Goal: Transaction & Acquisition: Subscribe to service/newsletter

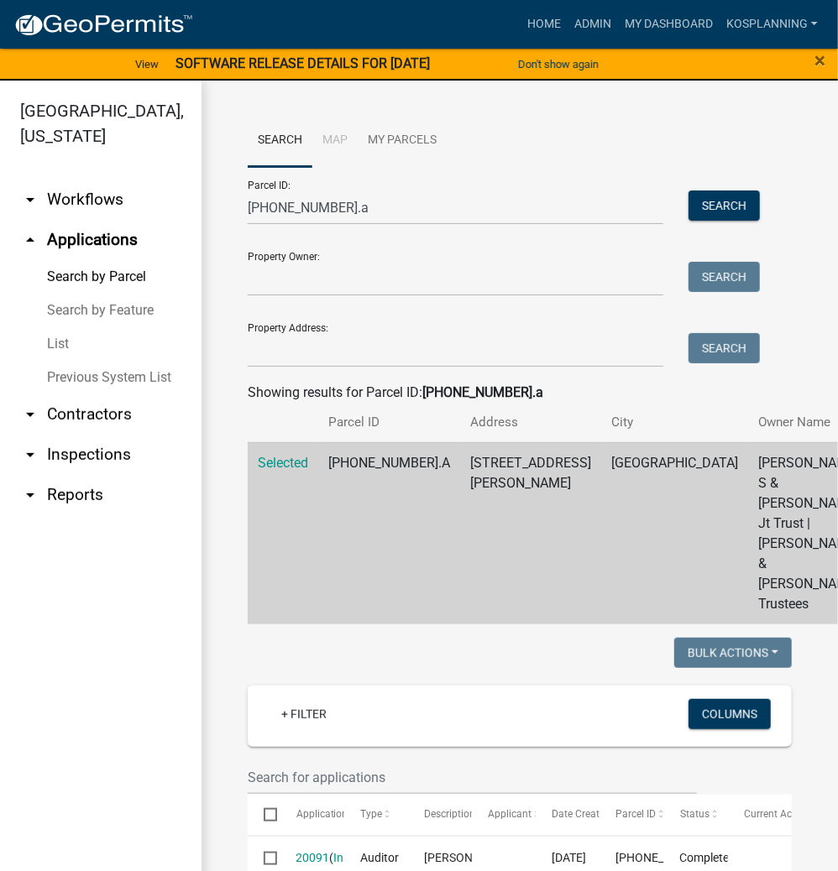
scroll to position [1209, 0]
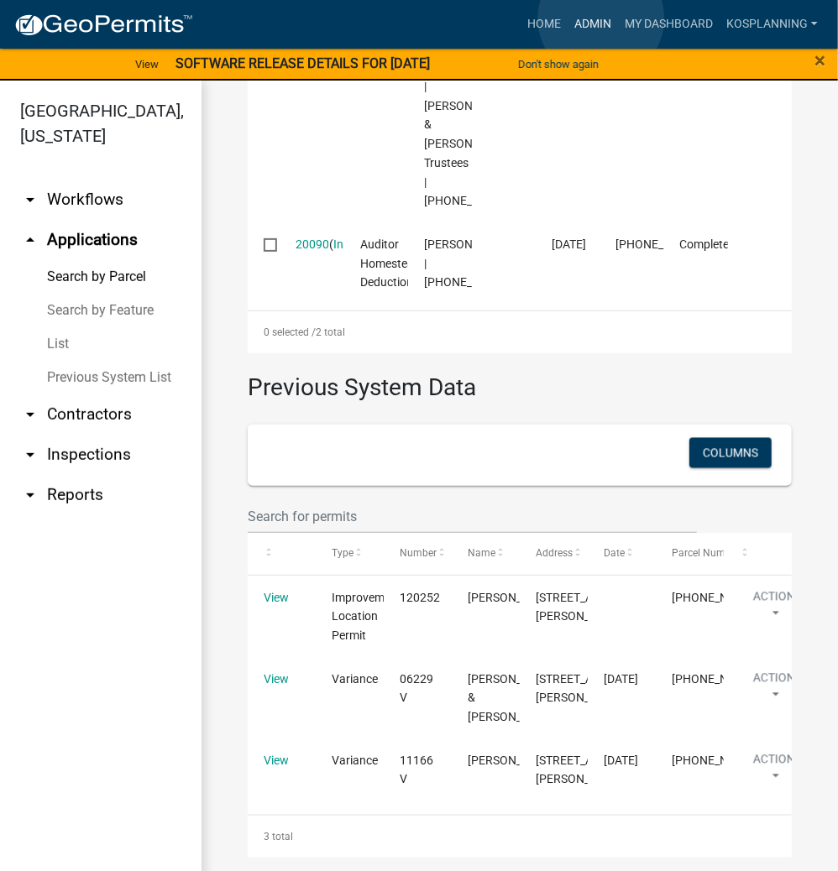
click at [601, 18] on link "Admin" at bounding box center [592, 24] width 50 height 32
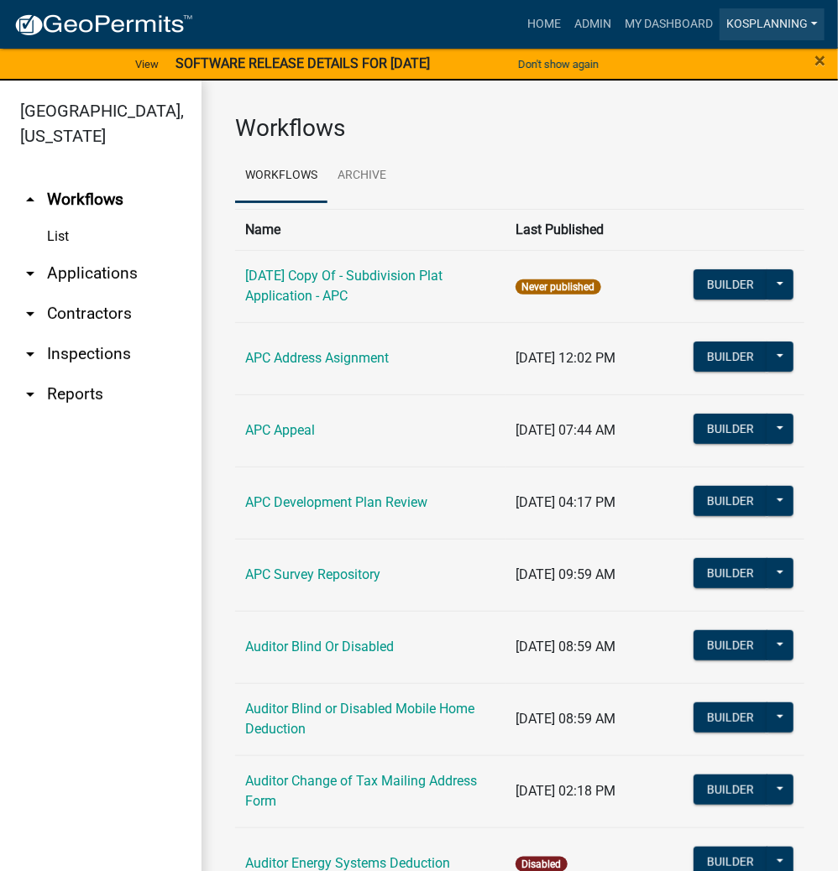
click at [756, 23] on link "kosplanning" at bounding box center [771, 24] width 105 height 32
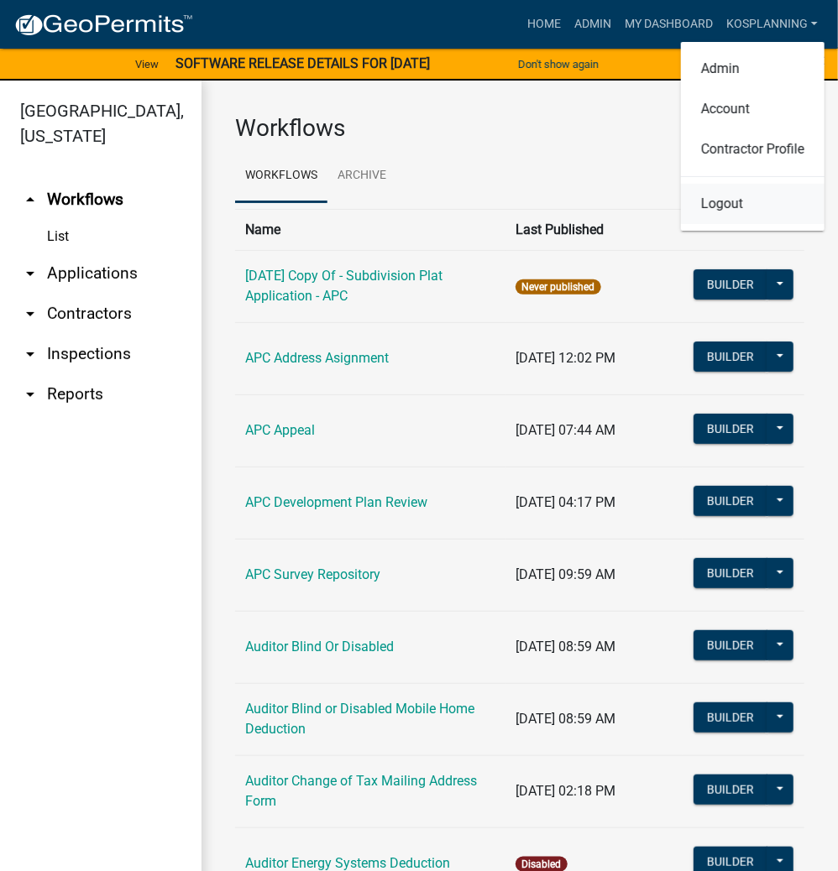
click at [718, 205] on link "Logout" at bounding box center [753, 204] width 144 height 40
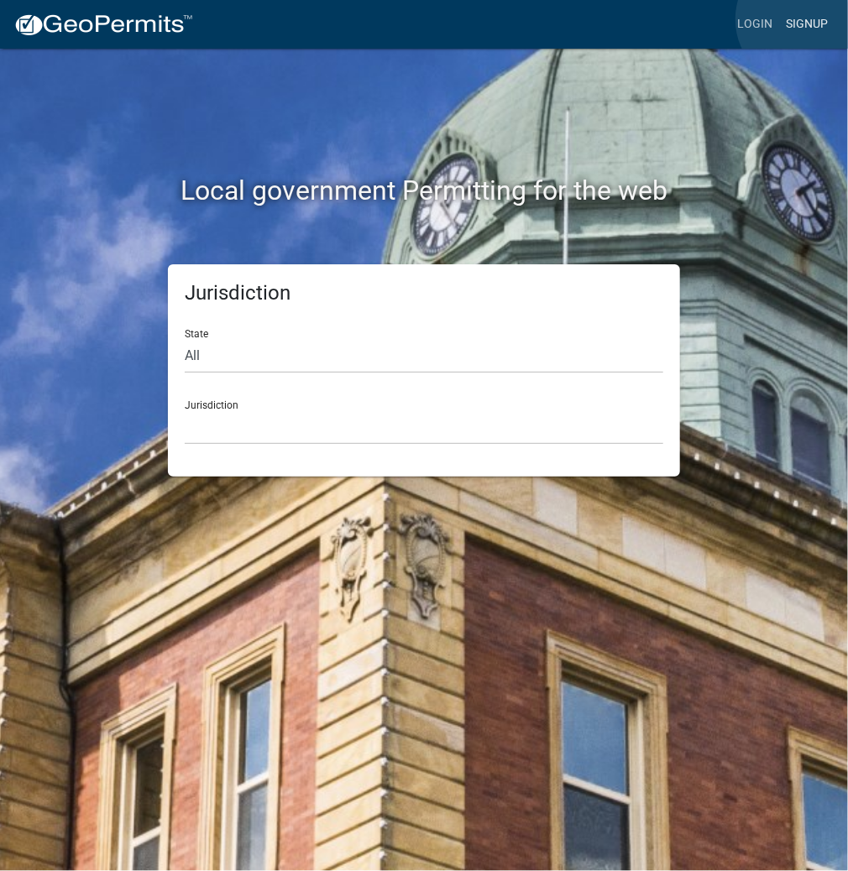
click at [804, 19] on link "Signup" at bounding box center [806, 24] width 55 height 32
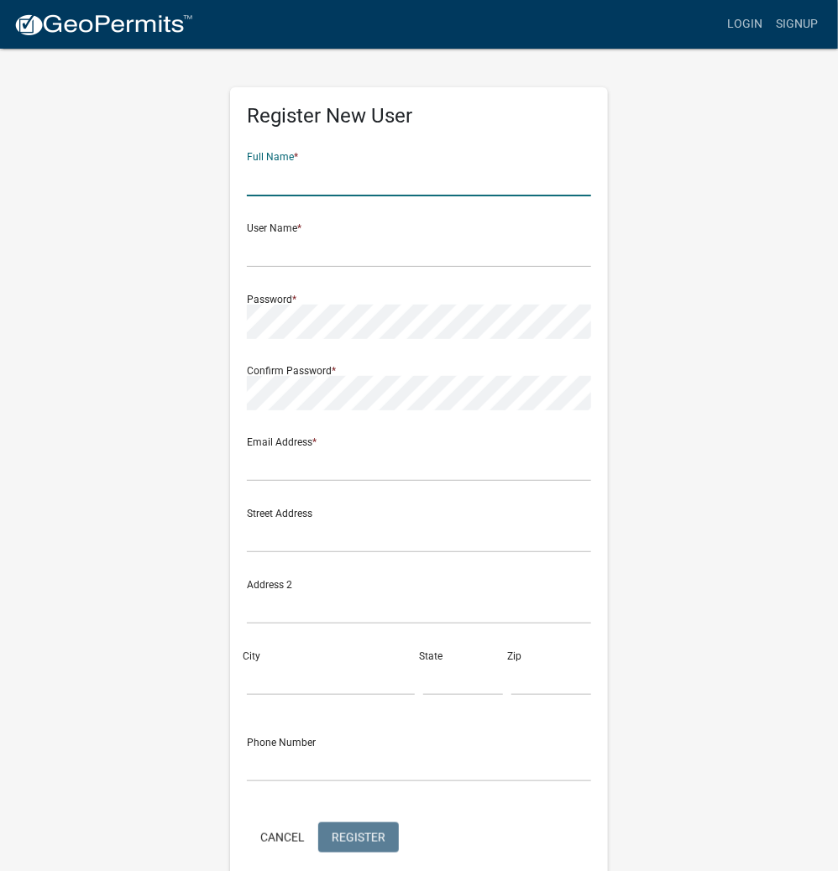
click at [384, 175] on input "text" at bounding box center [419, 179] width 344 height 34
type input "[PERSON_NAME]"
type input "GLENKUHNS"
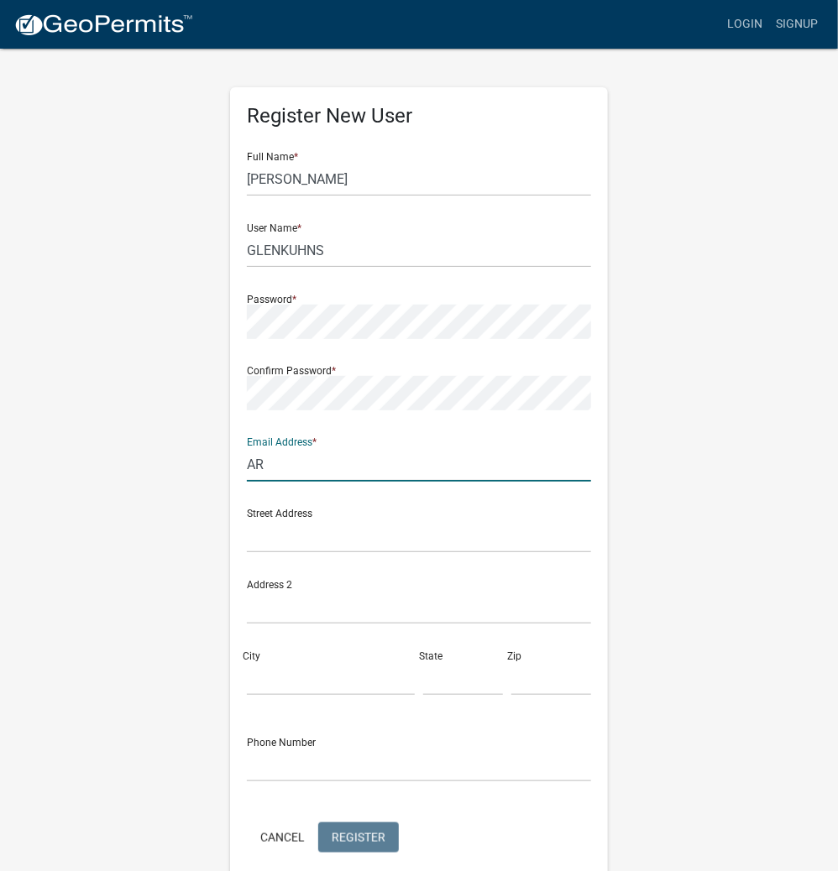
type input "A"
type input "[EMAIL_ADDRESS][DOMAIN_NAME]"
click at [356, 832] on span "Register" at bounding box center [359, 836] width 54 height 13
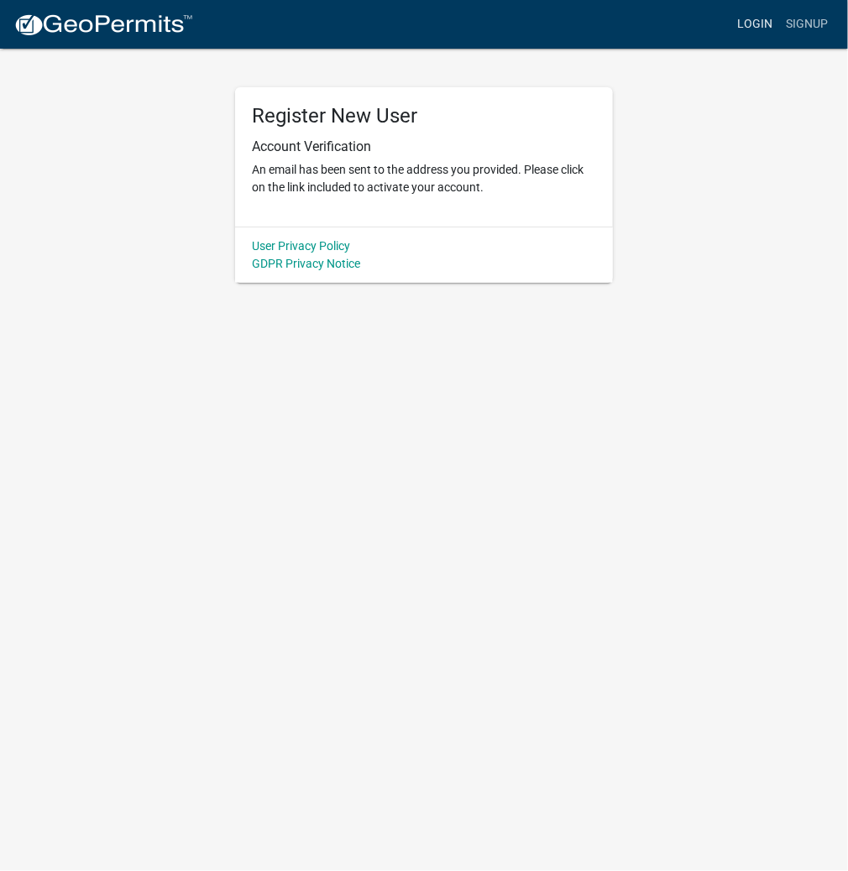
click at [747, 13] on link "Login" at bounding box center [754, 24] width 49 height 32
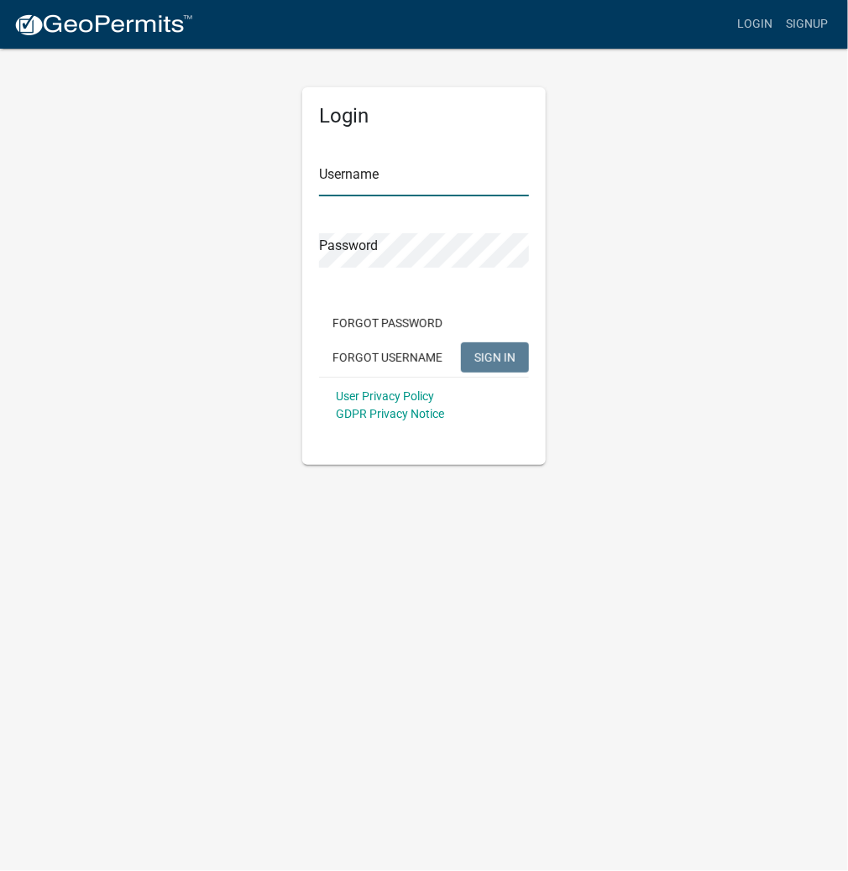
click at [386, 178] on input "Username" at bounding box center [424, 179] width 210 height 34
type input "GLENKUHNS"
click at [461, 342] on button "SIGN IN" at bounding box center [495, 357] width 68 height 30
